Goal: Task Accomplishment & Management: Use online tool/utility

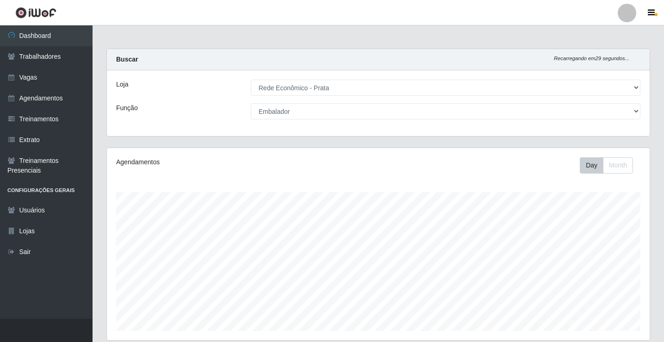
select select "192"
select select "1"
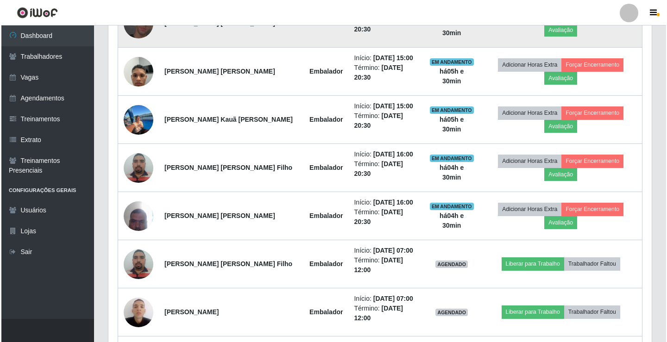
scroll to position [314, 0]
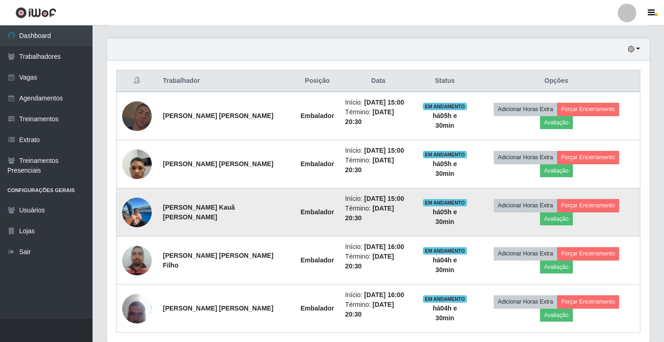
click at [144, 196] on img at bounding box center [137, 213] width 30 height 42
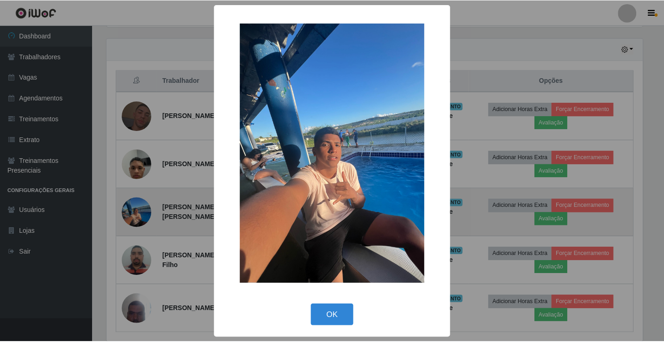
scroll to position [192, 538]
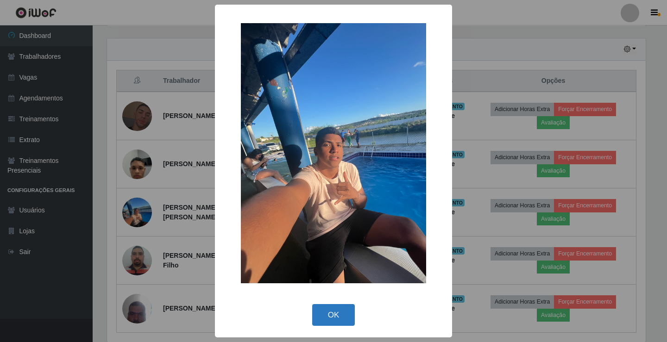
click at [331, 315] on button "OK" at bounding box center [333, 315] width 43 height 22
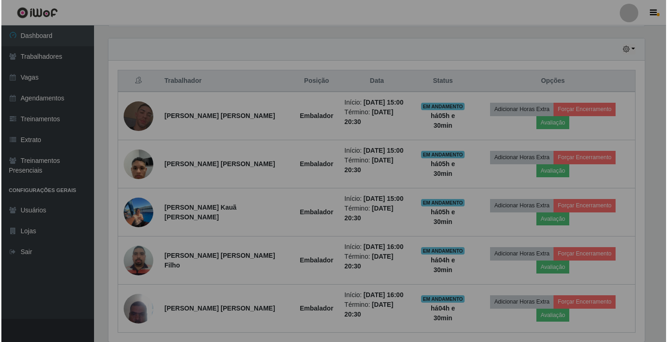
scroll to position [192, 543]
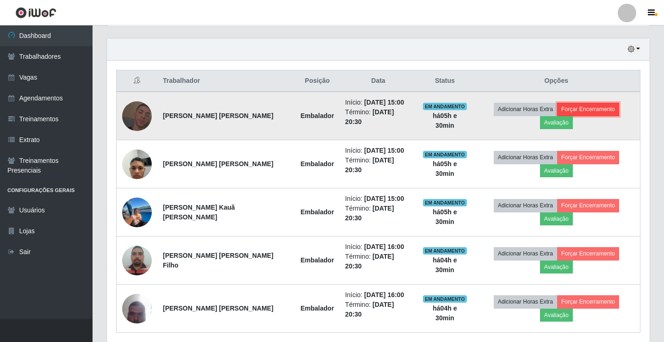
click at [561, 111] on button "Forçar Encerramento" at bounding box center [588, 109] width 62 height 13
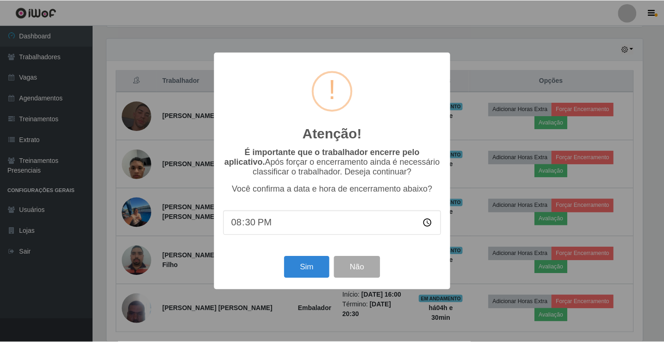
scroll to position [192, 538]
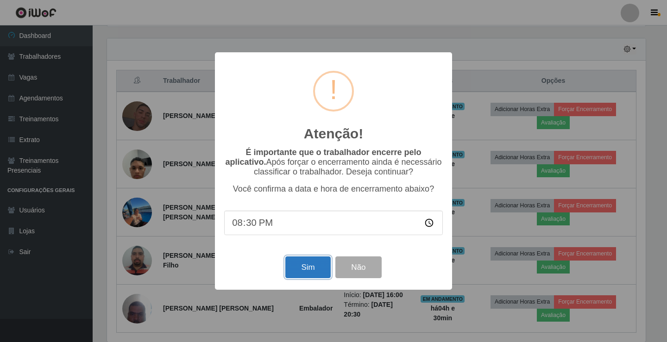
click at [310, 266] on button "Sim" at bounding box center [307, 267] width 45 height 22
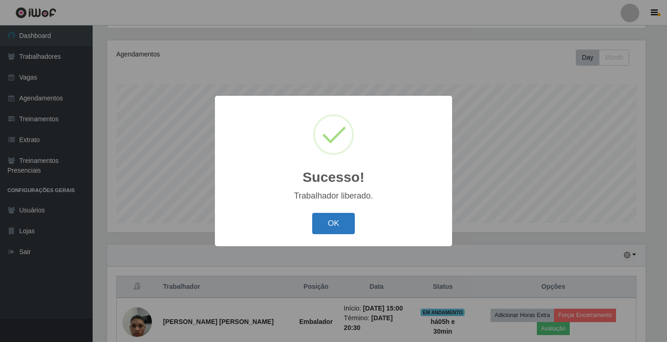
click at [334, 226] on button "OK" at bounding box center [333, 224] width 43 height 22
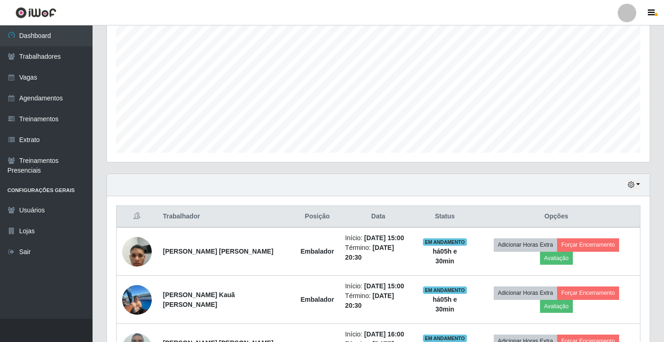
scroll to position [273, 0]
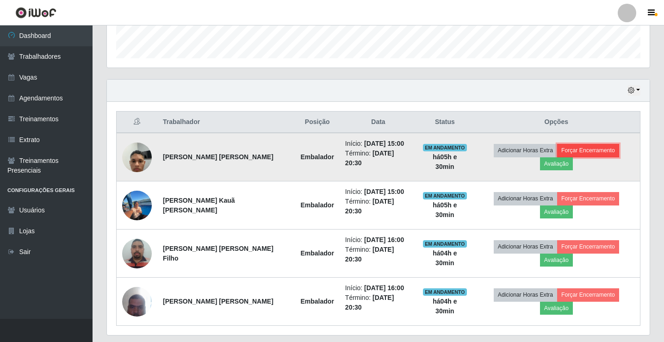
click at [585, 156] on button "Forçar Encerramento" at bounding box center [588, 150] width 62 height 13
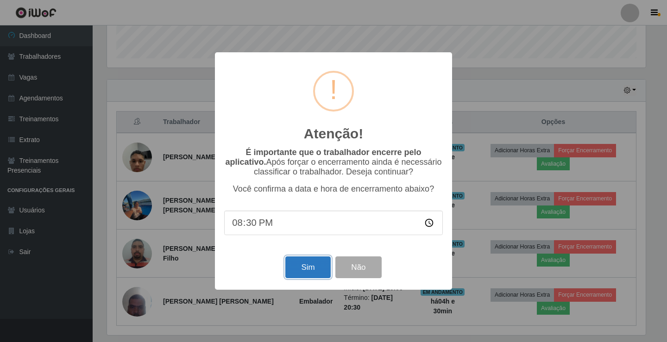
click at [297, 263] on button "Sim" at bounding box center [307, 267] width 45 height 22
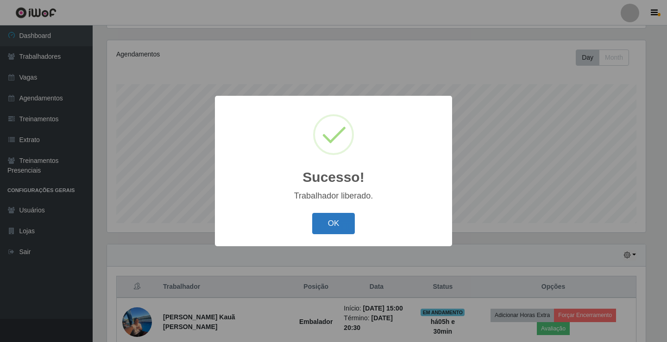
click at [334, 223] on button "OK" at bounding box center [333, 224] width 43 height 22
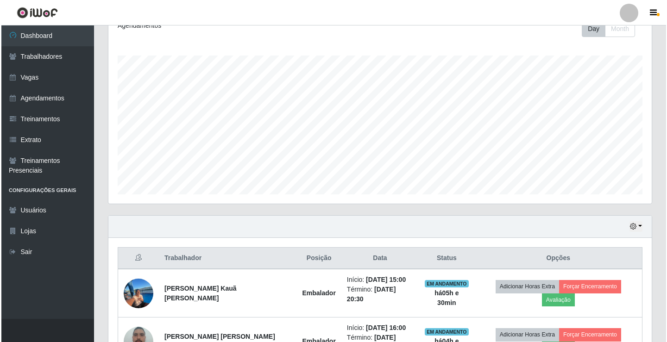
scroll to position [231, 0]
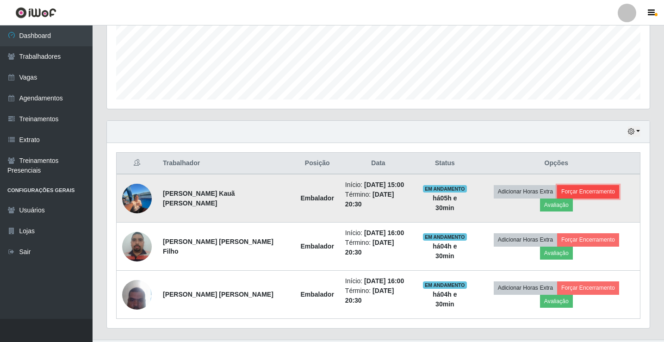
click at [557, 193] on button "Forçar Encerramento" at bounding box center [588, 191] width 62 height 13
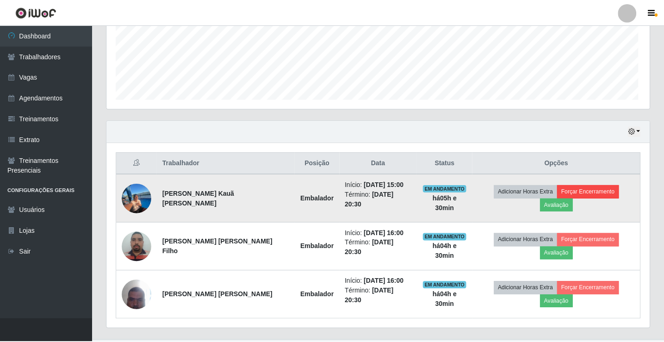
scroll to position [192, 538]
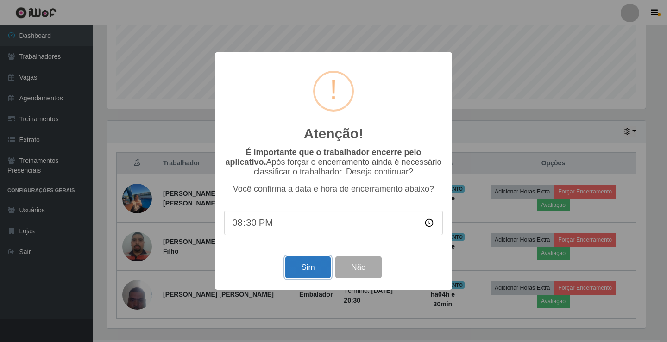
click at [314, 268] on button "Sim" at bounding box center [307, 267] width 45 height 22
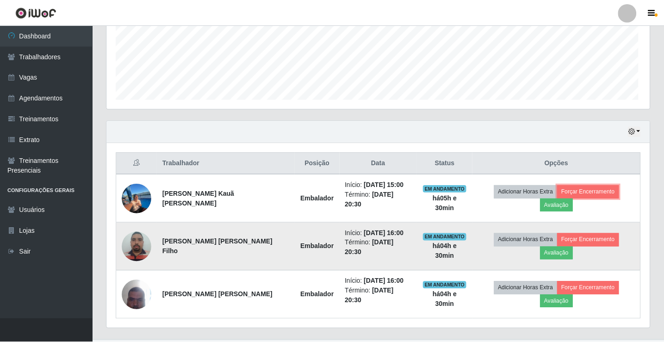
scroll to position [0, 0]
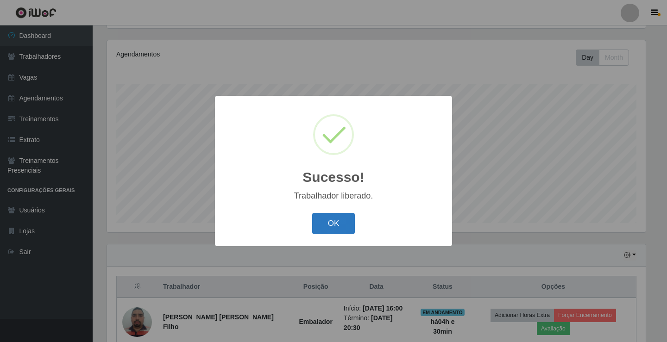
click at [330, 223] on button "OK" at bounding box center [333, 224] width 43 height 22
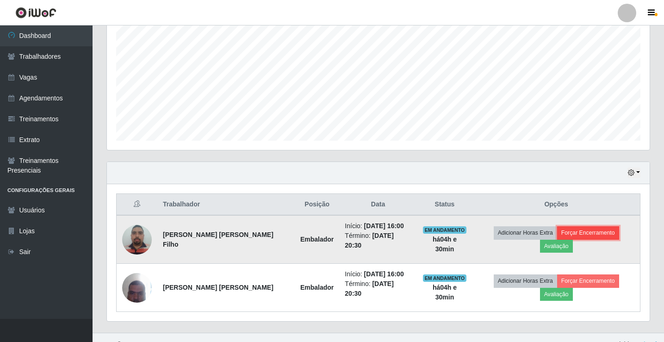
click at [578, 239] on button "Forçar Encerramento" at bounding box center [588, 232] width 62 height 13
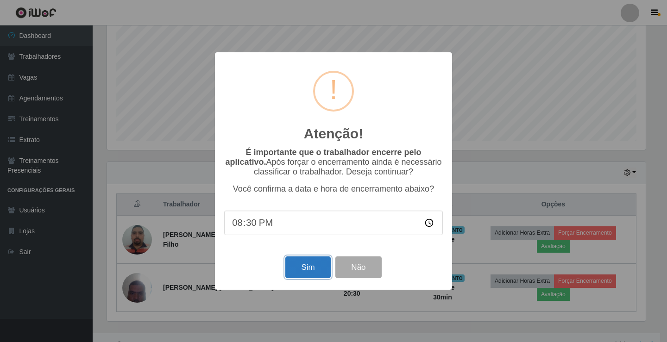
click at [313, 268] on button "Sim" at bounding box center [307, 267] width 45 height 22
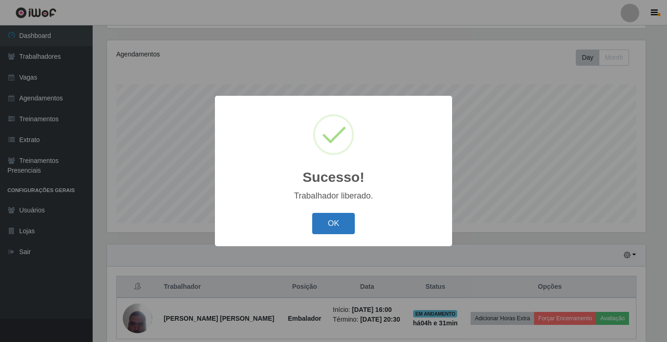
click at [336, 223] on button "OK" at bounding box center [333, 224] width 43 height 22
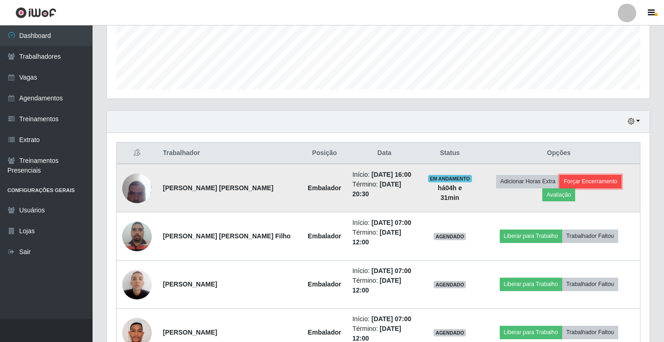
click at [601, 179] on button "Forçar Encerramento" at bounding box center [591, 181] width 62 height 13
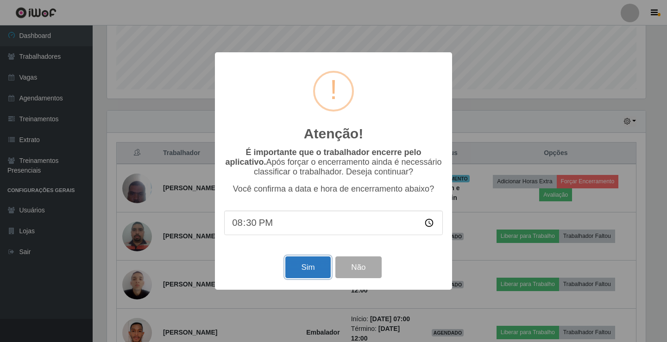
click at [303, 265] on button "Sim" at bounding box center [307, 267] width 45 height 22
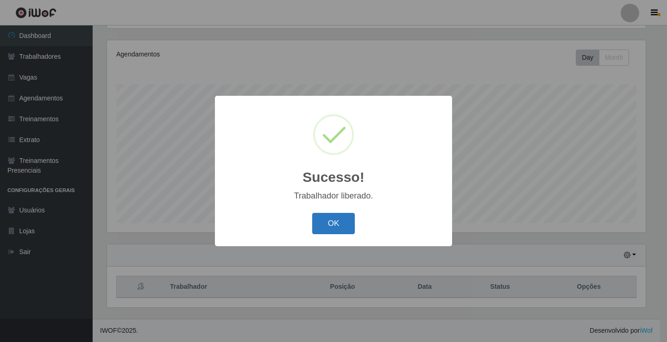
click at [339, 221] on button "OK" at bounding box center [333, 224] width 43 height 22
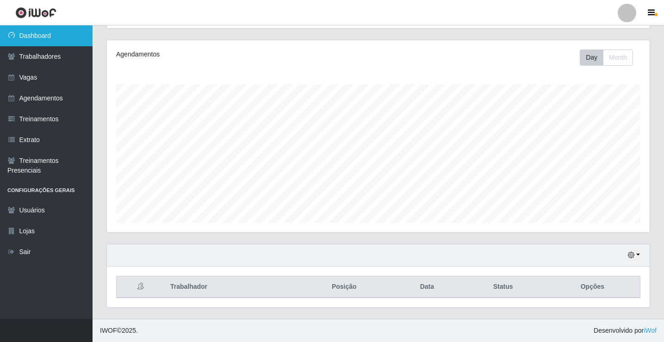
click at [74, 37] on link "Dashboard" at bounding box center [46, 35] width 93 height 21
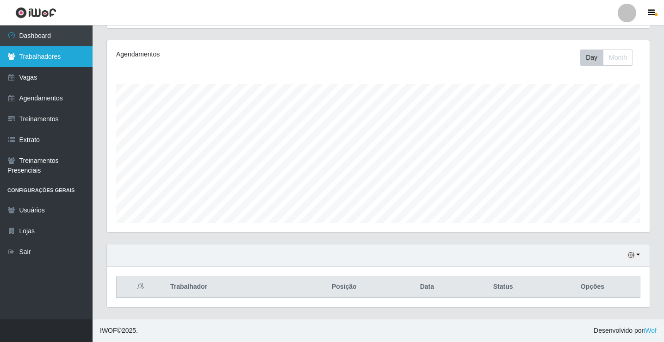
click at [47, 57] on link "Trabalhadores" at bounding box center [46, 56] width 93 height 21
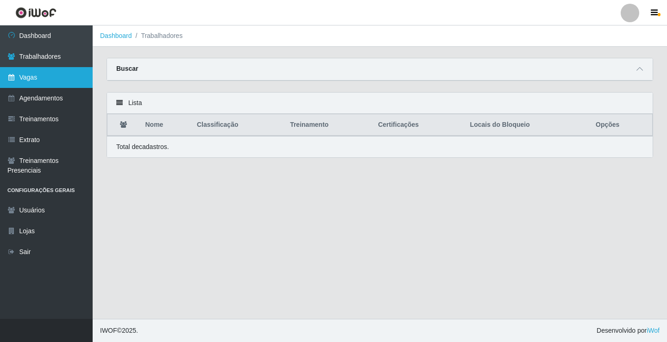
click at [79, 81] on link "Vagas" at bounding box center [46, 77] width 93 height 21
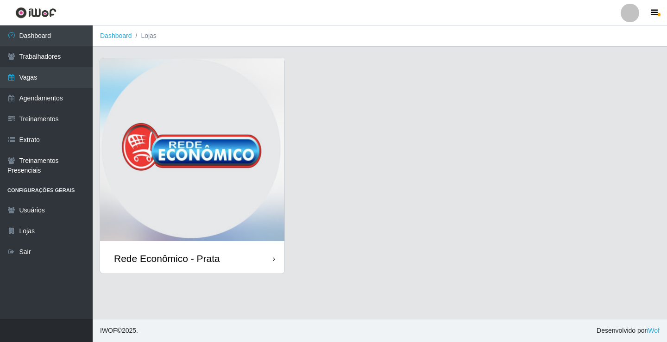
click at [274, 257] on icon at bounding box center [274, 259] width 2 height 6
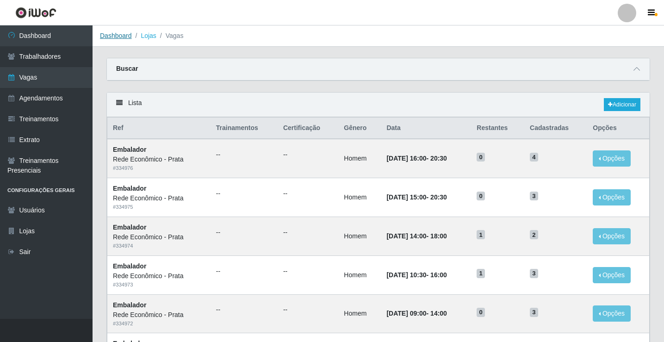
click at [116, 35] on link "Dashboard" at bounding box center [116, 35] width 32 height 7
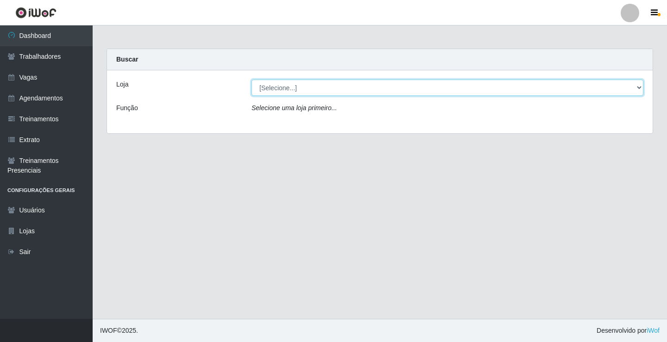
click at [300, 90] on select "[Selecione...] Rede Econômico - Prata" at bounding box center [447, 88] width 392 height 16
select select "192"
click at [251, 80] on select "[Selecione...] Rede Econômico - Prata" at bounding box center [447, 88] width 392 height 16
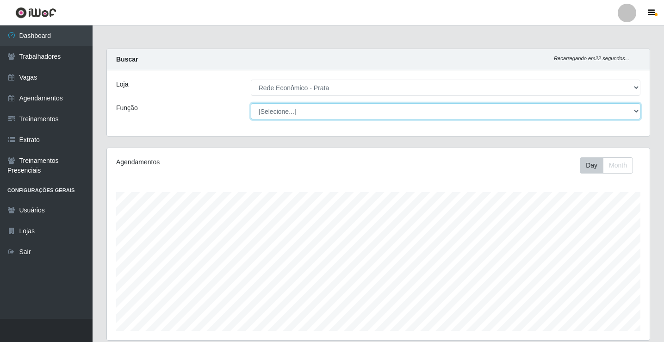
click at [292, 113] on select "[Selecione...] ASG ASG + ASG ++ Embalador Embalador + Embalador ++ Operador de …" at bounding box center [446, 111] width 390 height 16
select select "1"
click at [251, 103] on select "[Selecione...] ASG ASG + ASG ++ Embalador Embalador + Embalador ++ Operador de …" at bounding box center [446, 111] width 390 height 16
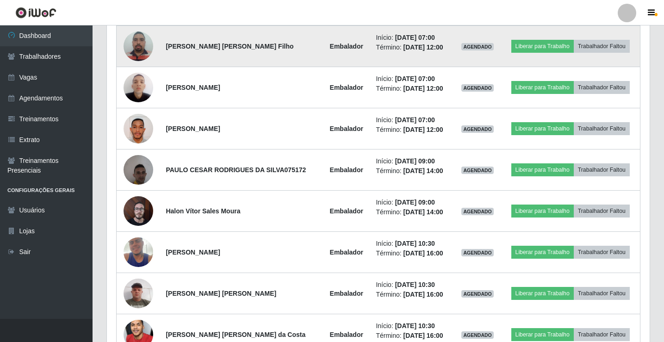
scroll to position [386, 0]
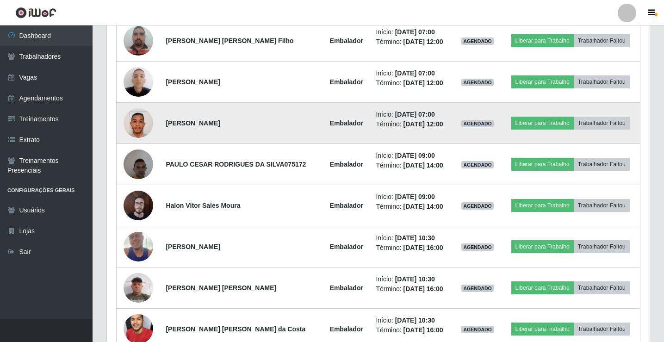
click at [139, 126] on img at bounding box center [139, 123] width 30 height 53
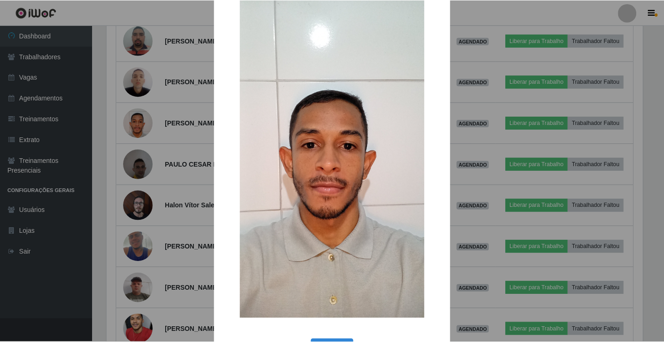
scroll to position [68, 0]
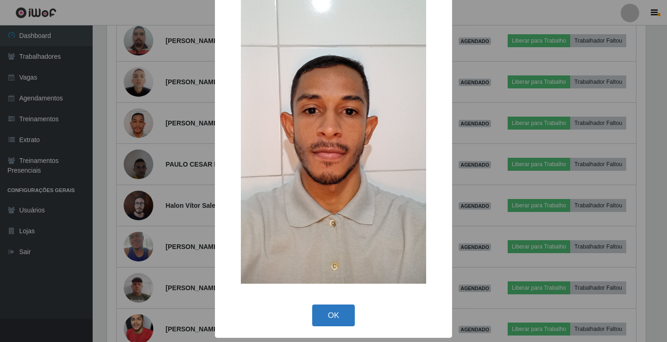
click at [330, 311] on button "OK" at bounding box center [333, 316] width 43 height 22
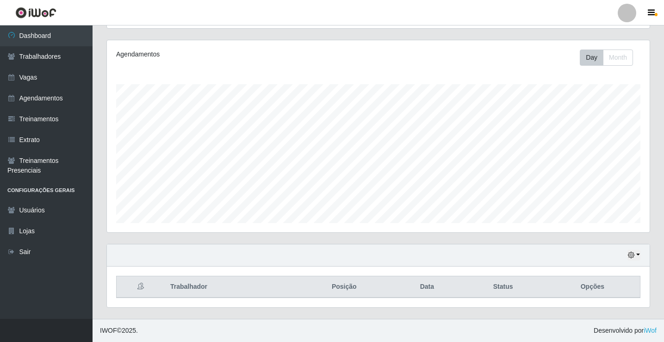
scroll to position [108, 0]
click at [69, 34] on link "Dashboard" at bounding box center [46, 35] width 93 height 21
